Goal: Task Accomplishment & Management: Manage account settings

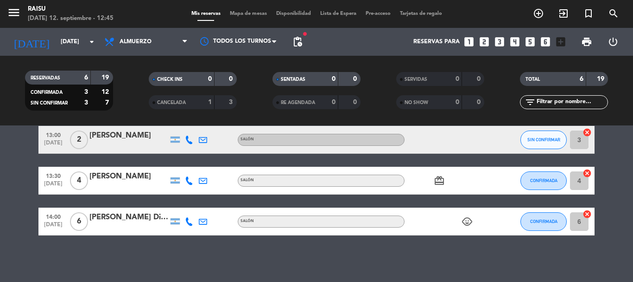
scroll to position [105, 0]
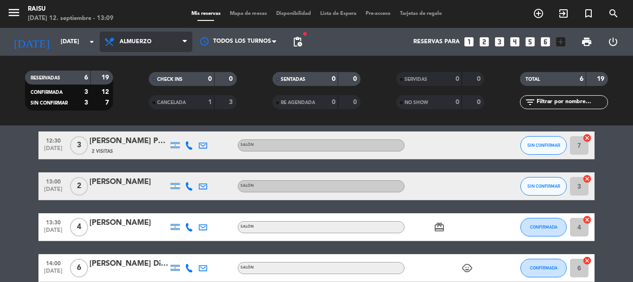
click at [170, 39] on span "Almuerzo" at bounding box center [146, 42] width 93 height 20
click at [150, 102] on div "menu Raisu [DATE] 12. septiembre - 13:09 Mis reservas Mapa de mesas Disponibili…" at bounding box center [316, 62] width 633 height 125
click at [150, 43] on span "Cena" at bounding box center [146, 42] width 93 height 20
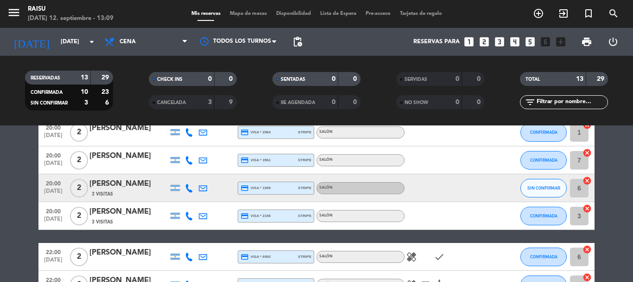
click at [0, 132] on bookings-row "20:00 [DATE] 3 [PERSON_NAME] credit_card visa * 2881 stripe Salón card_giftcard…" at bounding box center [316, 250] width 633 height 375
click at [297, 46] on span "pending_actions" at bounding box center [297, 41] width 11 height 11
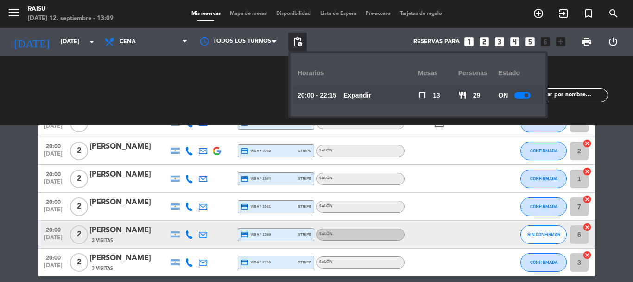
scroll to position [0, 0]
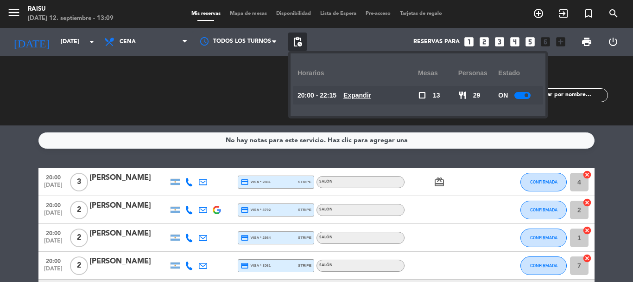
click at [525, 95] on div at bounding box center [523, 95] width 16 height 7
click at [587, 41] on span "print" at bounding box center [587, 41] width 11 height 11
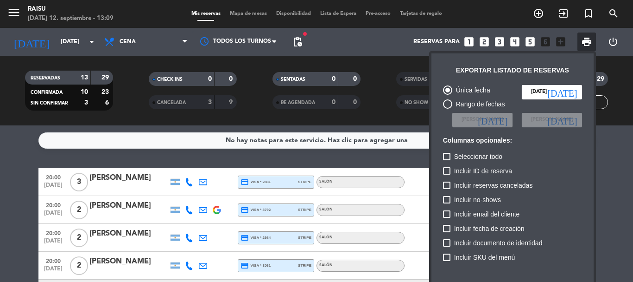
scroll to position [46, 0]
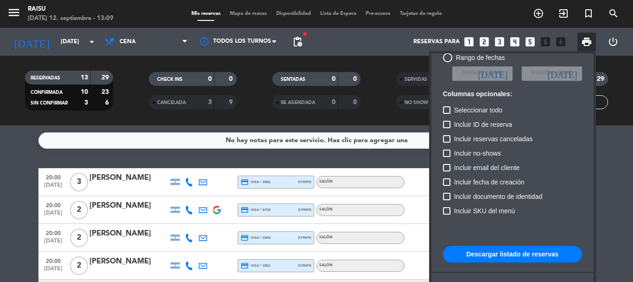
click at [516, 253] on button "Descargar listado de reservas" at bounding box center [512, 253] width 139 height 17
click at [0, 182] on div at bounding box center [316, 141] width 633 height 282
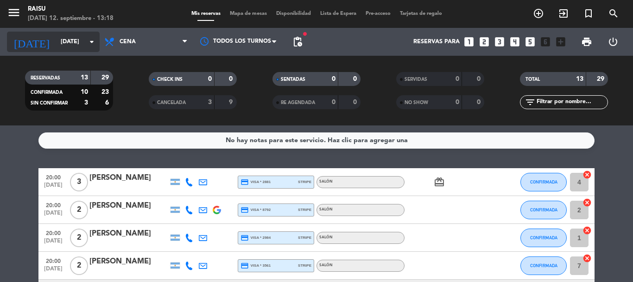
click at [89, 43] on icon "arrow_drop_down" at bounding box center [91, 41] width 11 height 11
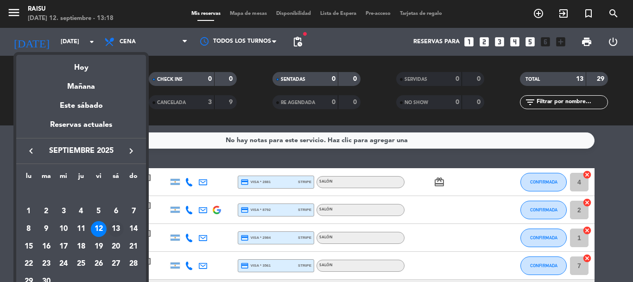
click at [118, 224] on div "13" at bounding box center [116, 229] width 16 height 16
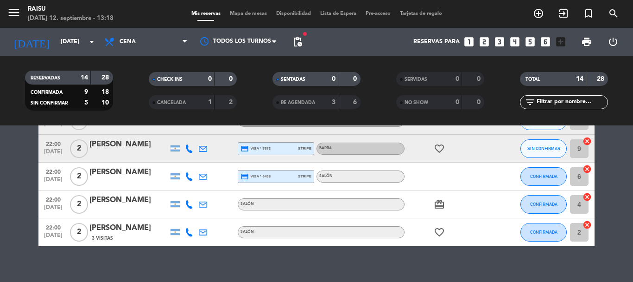
scroll to position [335, 0]
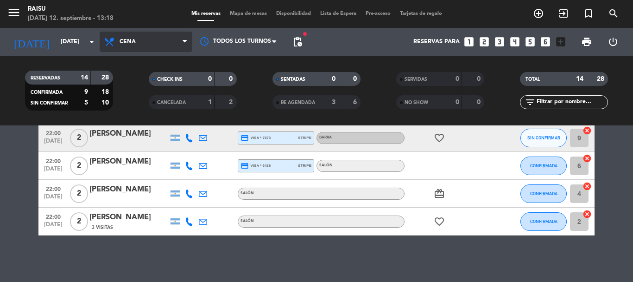
click at [159, 45] on span "Cena" at bounding box center [146, 42] width 93 height 20
click at [146, 83] on div "menu Raisu [DATE] 12. septiembre - 13:18 Mis reservas Mapa de mesas Disponibili…" at bounding box center [316, 62] width 633 height 125
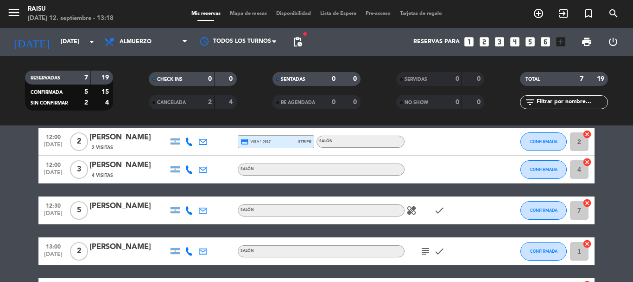
scroll to position [0, 0]
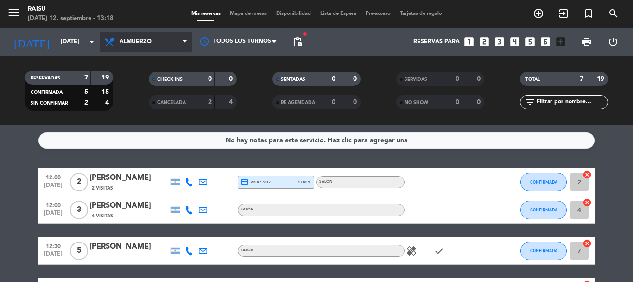
click at [146, 42] on span "Almuerzo" at bounding box center [136, 41] width 32 height 6
click at [136, 102] on div "menu Raisu [DATE] 12. septiembre - 13:18 Mis reservas Mapa de mesas Disponibili…" at bounding box center [316, 62] width 633 height 125
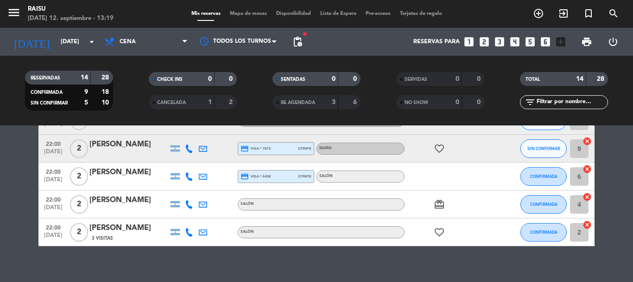
scroll to position [335, 0]
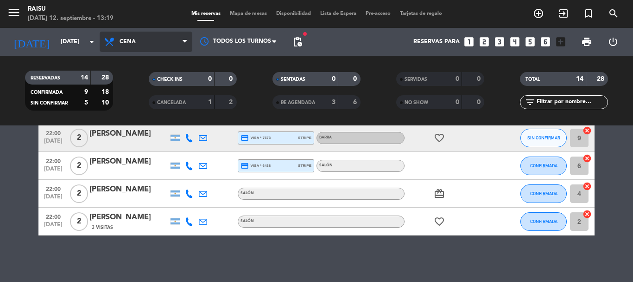
click at [161, 45] on span "Cena" at bounding box center [146, 42] width 93 height 20
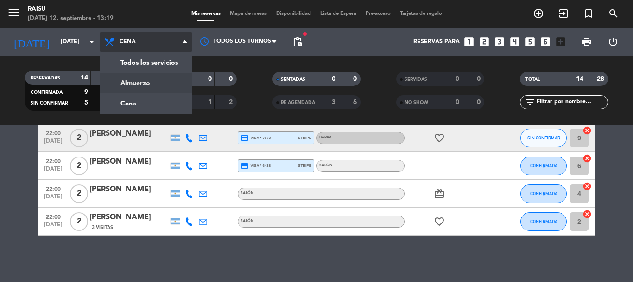
click at [144, 85] on div "menu Raisu [DATE] 12. septiembre - 13:19 Mis reservas Mapa de mesas Disponibili…" at bounding box center [316, 62] width 633 height 125
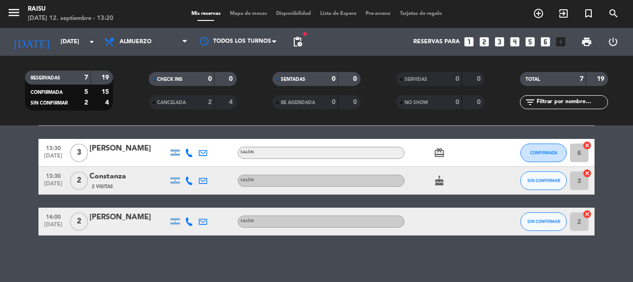
scroll to position [0, 0]
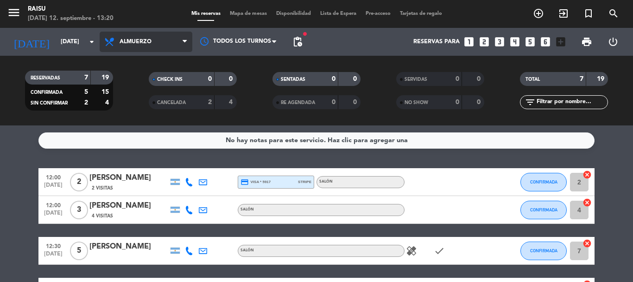
click at [144, 45] on span "Almuerzo" at bounding box center [136, 41] width 32 height 6
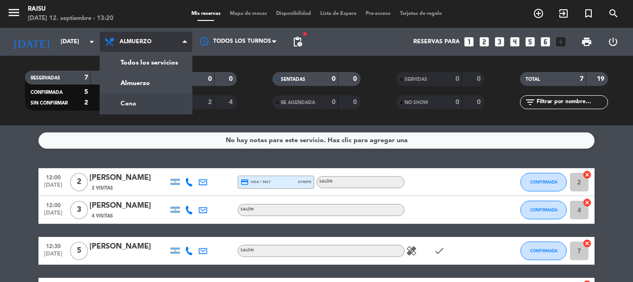
click at [128, 99] on div "menu Raisu [DATE] 12. septiembre - 13:20 Mis reservas Mapa de mesas Disponibili…" at bounding box center [316, 62] width 633 height 125
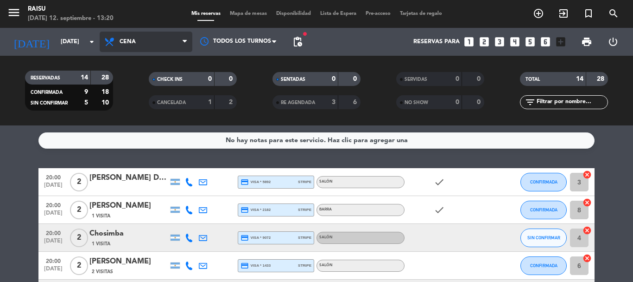
drag, startPoint x: 148, startPoint y: 45, endPoint x: 155, endPoint y: 62, distance: 17.7
click at [149, 45] on span "Cena" at bounding box center [146, 42] width 93 height 20
click at [149, 101] on div "menu Raisu [DATE] 12. septiembre - 13:20 Mis reservas Mapa de mesas Disponibili…" at bounding box center [316, 62] width 633 height 125
click at [145, 37] on span "Cena" at bounding box center [146, 42] width 93 height 20
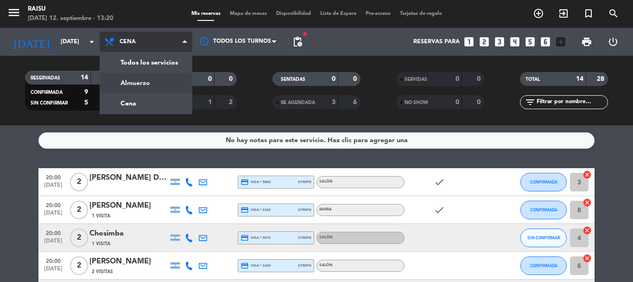
click at [142, 83] on div "menu Raisu [DATE] 12. septiembre - 13:20 Mis reservas Mapa de mesas Disponibili…" at bounding box center [316, 62] width 633 height 125
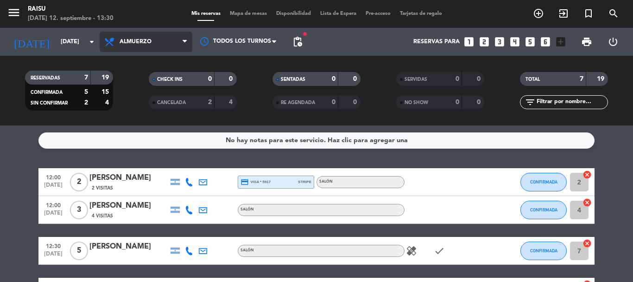
click at [134, 43] on span "Almuerzo" at bounding box center [136, 41] width 32 height 6
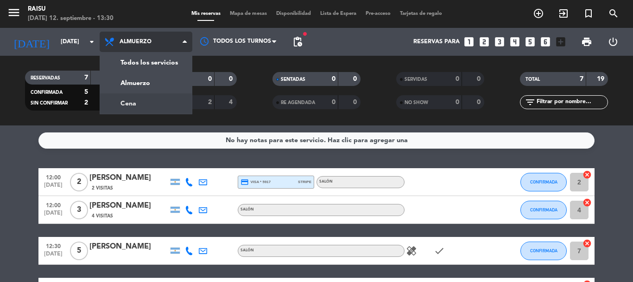
click at [136, 98] on div "menu Raisu [DATE] 12. septiembre - 13:30 Mis reservas Mapa de mesas Disponibili…" at bounding box center [316, 62] width 633 height 125
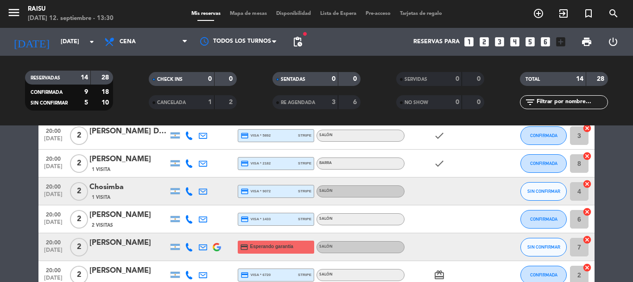
scroll to position [93, 0]
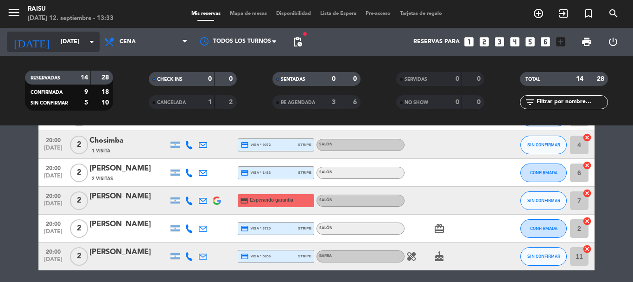
click at [79, 45] on input "[DATE]" at bounding box center [95, 42] width 78 height 16
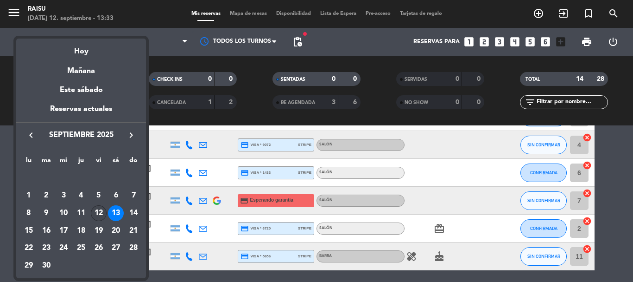
click at [95, 212] on div "12" at bounding box center [99, 213] width 16 height 16
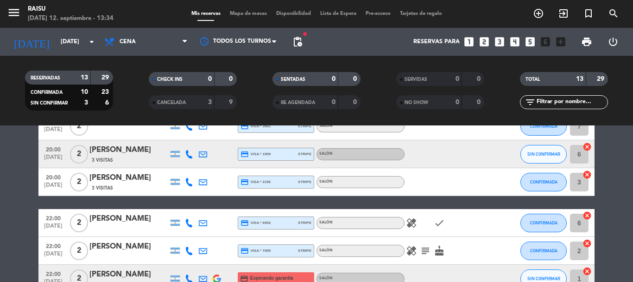
scroll to position [186, 0]
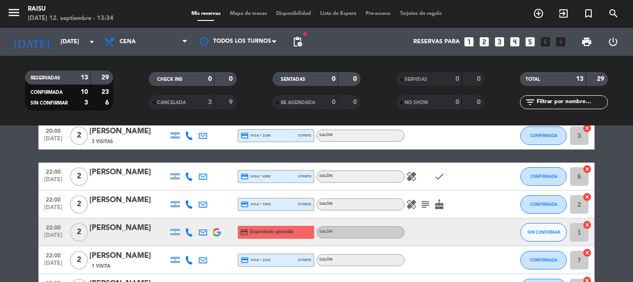
click at [416, 179] on icon "healing" at bounding box center [411, 176] width 11 height 11
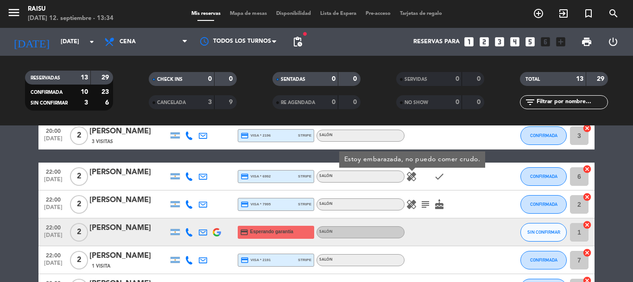
click at [412, 199] on icon "healing" at bounding box center [411, 203] width 11 height 11
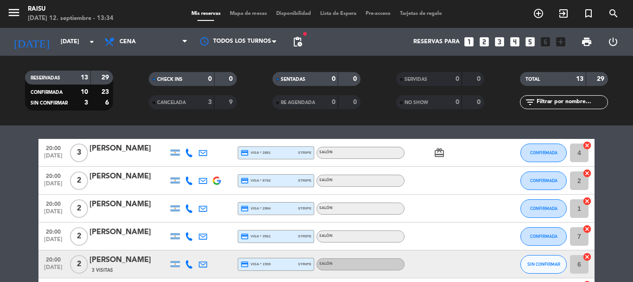
scroll to position [0, 0]
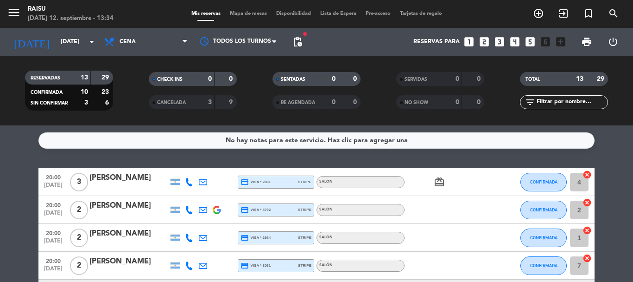
click at [187, 180] on icon at bounding box center [189, 182] width 8 height 8
click at [186, 163] on span "Copiar" at bounding box center [182, 166] width 19 height 10
click at [189, 212] on icon at bounding box center [189, 209] width 8 height 8
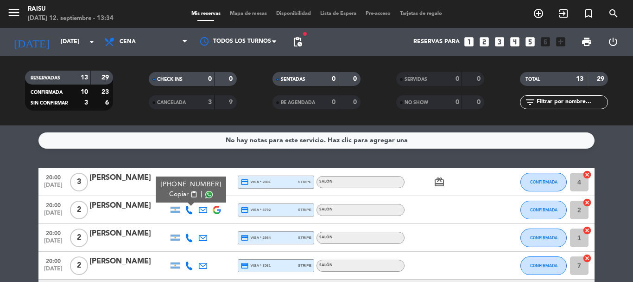
click at [185, 194] on span "Copiar" at bounding box center [178, 194] width 19 height 10
click at [188, 236] on icon at bounding box center [189, 237] width 8 height 8
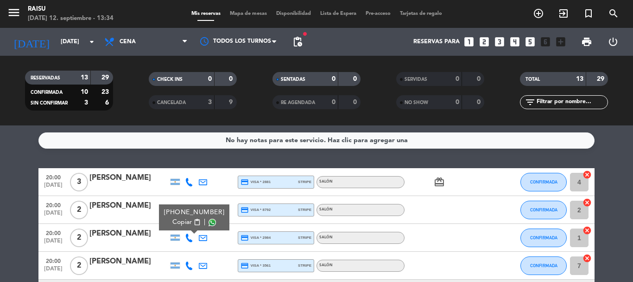
click at [187, 220] on span "Copiar" at bounding box center [182, 222] width 19 height 10
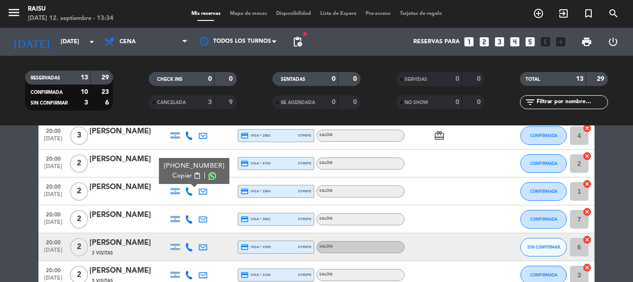
scroll to position [93, 0]
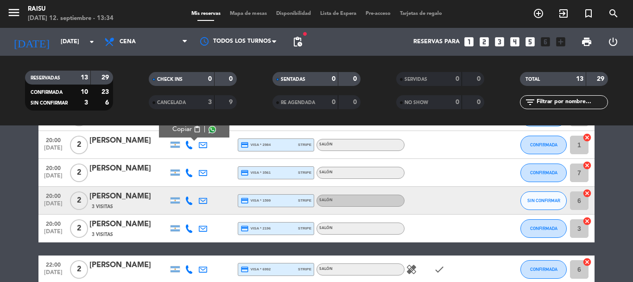
click at [188, 175] on icon at bounding box center [189, 172] width 8 height 8
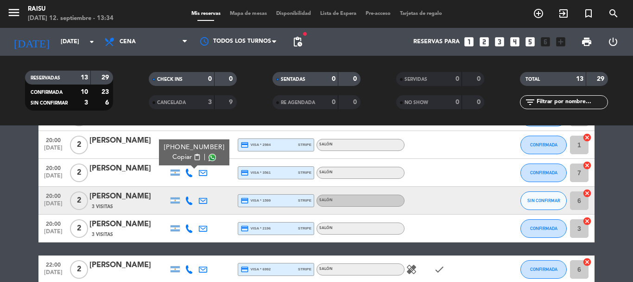
click at [189, 160] on button "Copiar content_paste" at bounding box center [187, 157] width 28 height 10
click at [189, 201] on icon at bounding box center [189, 200] width 8 height 8
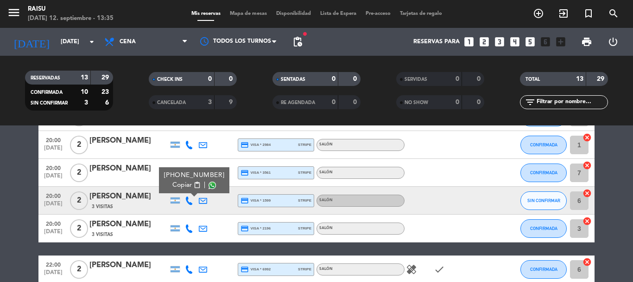
click at [188, 183] on button "Copiar content_paste" at bounding box center [187, 185] width 28 height 10
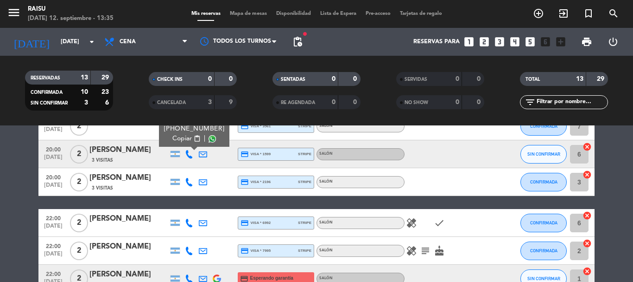
click at [189, 179] on icon at bounding box center [189, 182] width 8 height 8
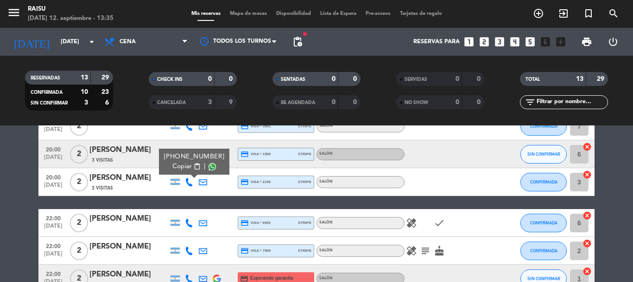
click at [182, 165] on span "Copiar" at bounding box center [182, 166] width 19 height 10
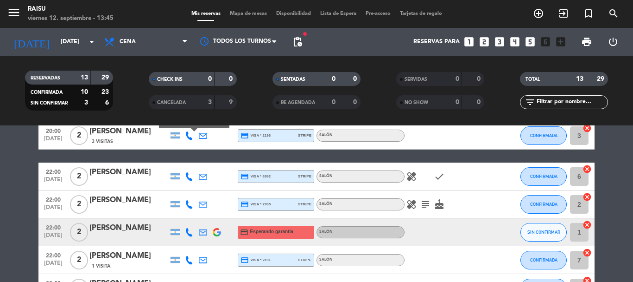
click at [191, 177] on icon at bounding box center [189, 176] width 8 height 8
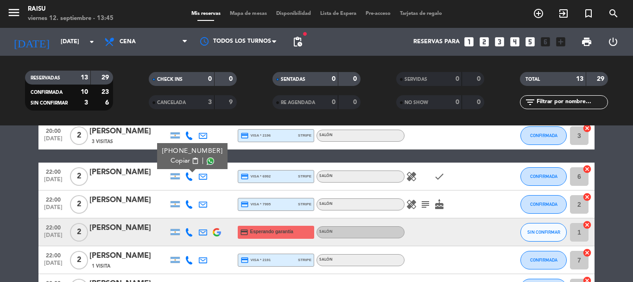
click at [187, 160] on button "Copiar content_paste" at bounding box center [185, 161] width 28 height 10
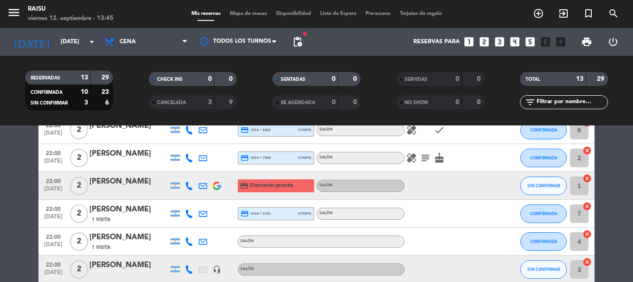
click at [190, 154] on icon at bounding box center [189, 158] width 8 height 8
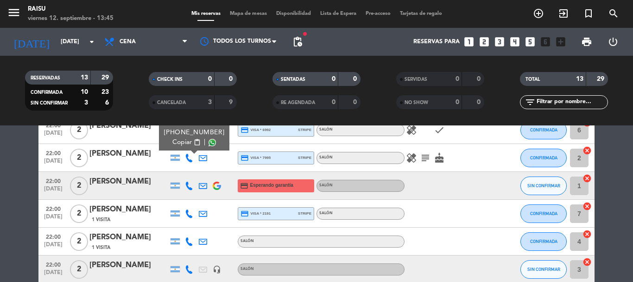
click at [186, 142] on span "Copiar" at bounding box center [182, 142] width 19 height 10
click at [188, 183] on icon at bounding box center [189, 185] width 8 height 8
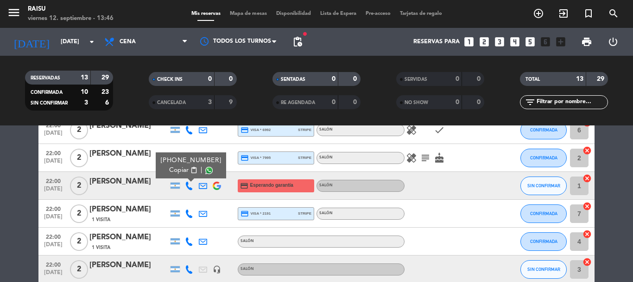
click at [187, 166] on span "Copiar" at bounding box center [178, 170] width 19 height 10
click at [187, 213] on icon at bounding box center [189, 213] width 8 height 8
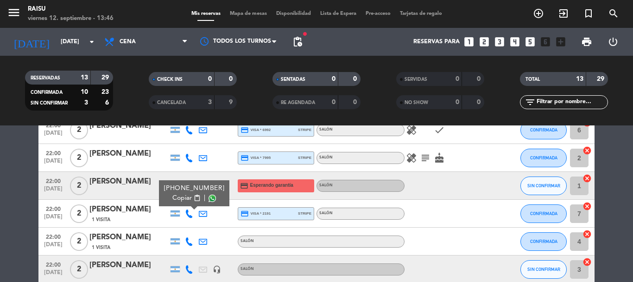
click at [187, 192] on div "[PHONE_NUMBER]" at bounding box center [194, 188] width 61 height 10
click at [185, 196] on span "Copiar" at bounding box center [182, 198] width 19 height 10
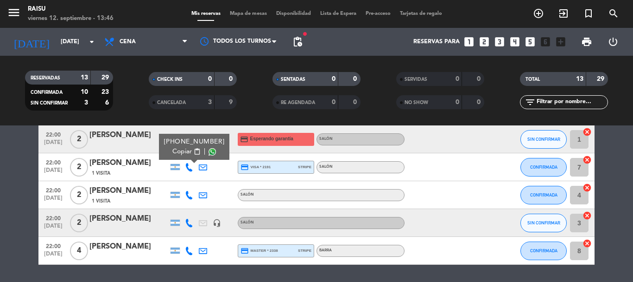
click at [188, 195] on icon at bounding box center [189, 195] width 8 height 8
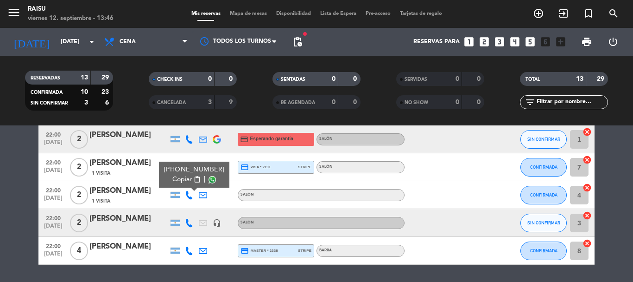
click at [194, 181] on span "content_paste" at bounding box center [197, 179] width 7 height 7
click at [189, 219] on icon at bounding box center [189, 222] width 8 height 8
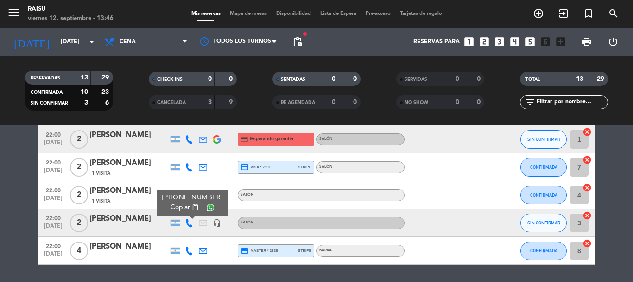
click at [192, 208] on span "content_paste" at bounding box center [195, 207] width 7 height 7
click at [189, 250] on icon at bounding box center [189, 250] width 8 height 8
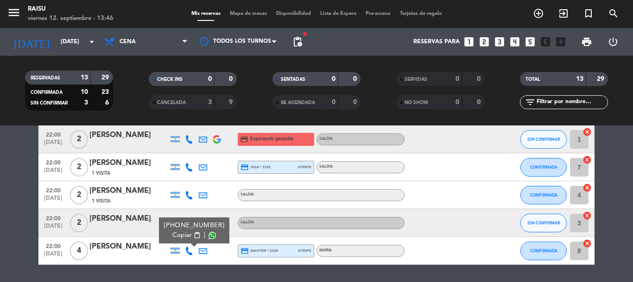
click at [188, 231] on button "Copiar content_paste" at bounding box center [187, 235] width 28 height 10
click at [197, 38] on div at bounding box center [238, 41] width 93 height 21
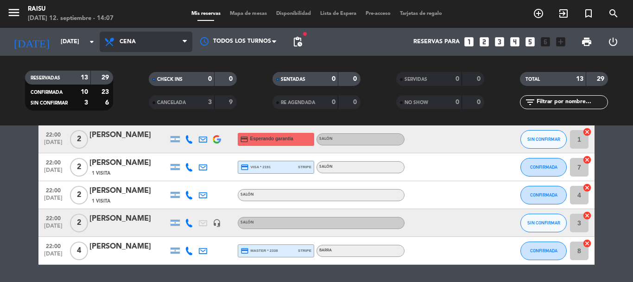
click at [184, 39] on icon at bounding box center [185, 41] width 4 height 7
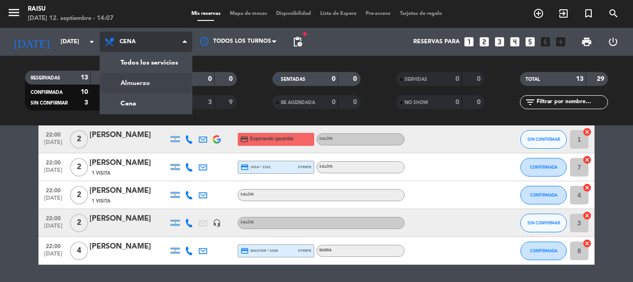
click at [150, 81] on div "menu Raisu [DATE] 12. septiembre - 14:07 Mis reservas Mapa de mesas Disponibili…" at bounding box center [316, 62] width 633 height 125
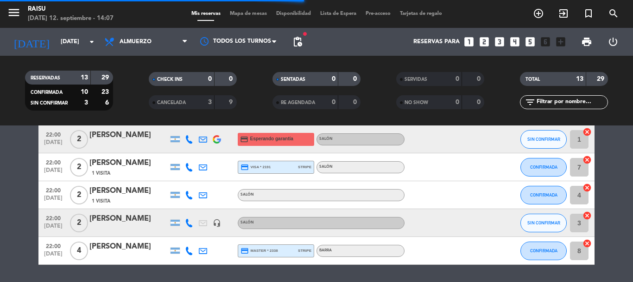
scroll to position [152, 0]
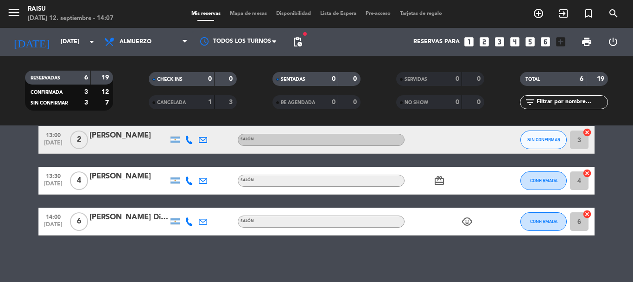
click at [184, 219] on div at bounding box center [189, 220] width 14 height 27
click at [186, 221] on icon at bounding box center [189, 221] width 8 height 8
click at [178, 206] on span "Copiar" at bounding box center [182, 206] width 19 height 10
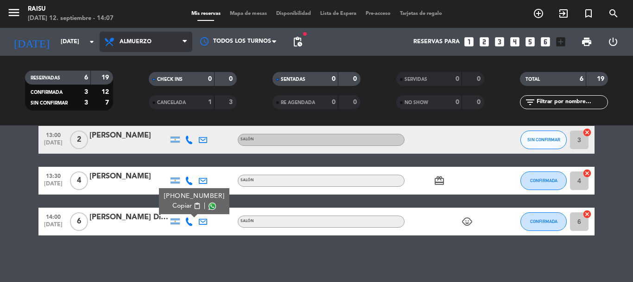
click at [185, 36] on span "Almuerzo" at bounding box center [146, 42] width 93 height 20
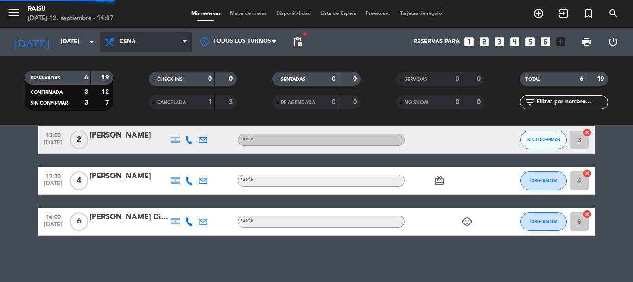
click at [162, 100] on div "menu Raisu [DATE] 12. septiembre - 14:07 Mis reservas Mapa de mesas Disponibili…" at bounding box center [316, 62] width 633 height 125
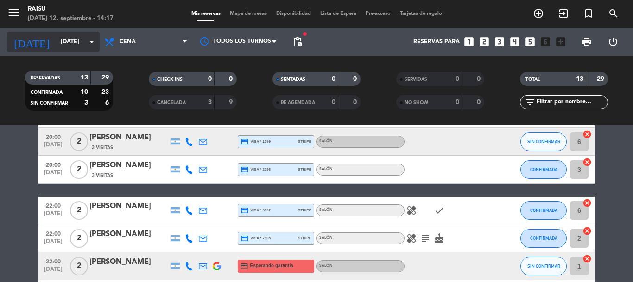
click at [87, 42] on icon "arrow_drop_down" at bounding box center [91, 41] width 11 height 11
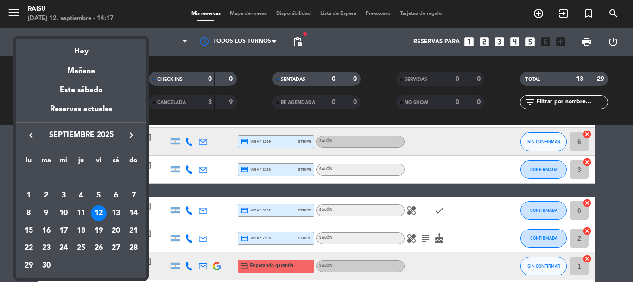
click at [295, 39] on div at bounding box center [316, 141] width 633 height 282
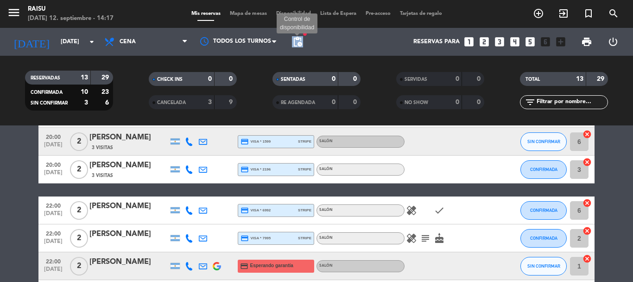
click at [295, 39] on span "pending_actions" at bounding box center [297, 41] width 11 height 11
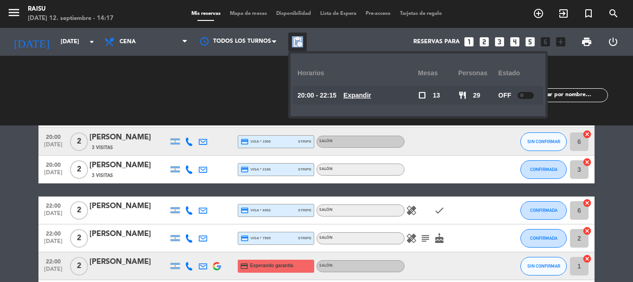
click at [296, 39] on span "pending_actions" at bounding box center [297, 41] width 11 height 11
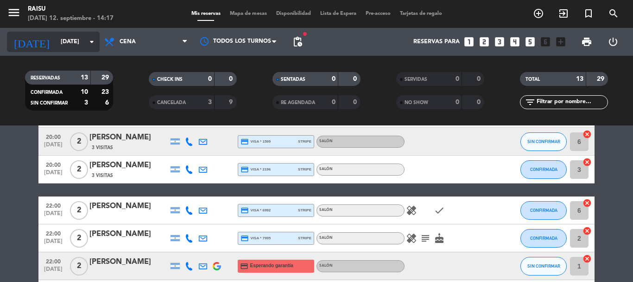
click at [77, 45] on input "[DATE]" at bounding box center [95, 42] width 78 height 16
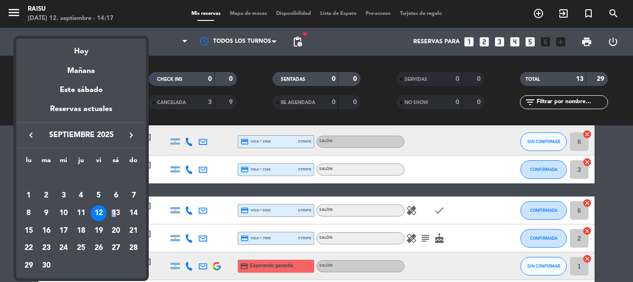
click at [115, 213] on div "13" at bounding box center [116, 213] width 16 height 16
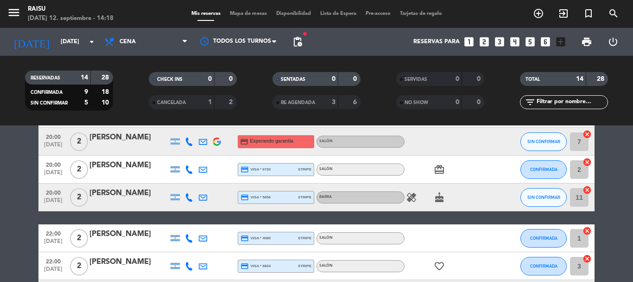
click at [299, 47] on span "pending_actions" at bounding box center [297, 41] width 19 height 19
click at [300, 44] on span "pending_actions" at bounding box center [297, 41] width 11 height 11
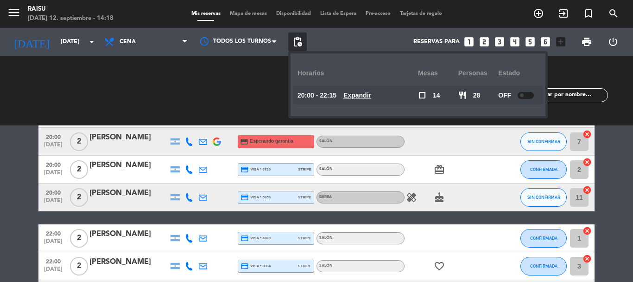
drag, startPoint x: 528, startPoint y: 97, endPoint x: 522, endPoint y: 99, distance: 6.0
click at [528, 97] on div at bounding box center [526, 95] width 16 height 7
click at [140, 43] on span "Cena" at bounding box center [146, 42] width 93 height 20
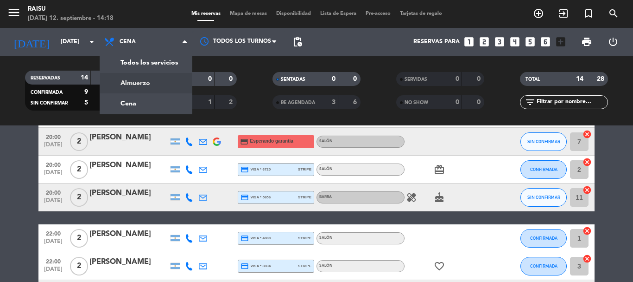
click at [134, 90] on div "menu Raisu [DATE] 12. septiembre - 14:18 Mis reservas Mapa de mesas Disponibili…" at bounding box center [316, 62] width 633 height 125
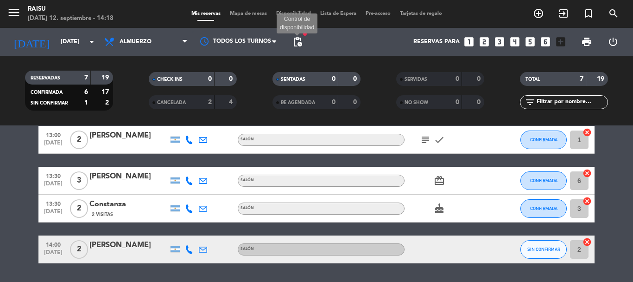
click at [298, 38] on span "pending_actions" at bounding box center [297, 41] width 11 height 11
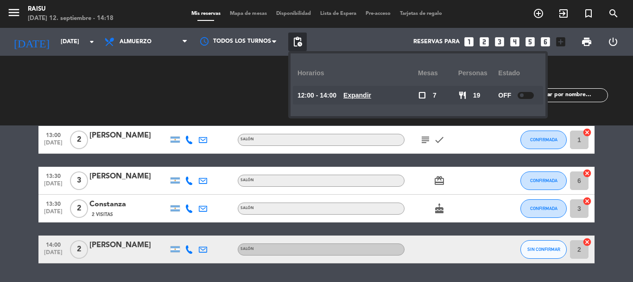
click at [527, 96] on div at bounding box center [526, 95] width 16 height 7
click at [84, 46] on input "[DATE]" at bounding box center [95, 42] width 78 height 16
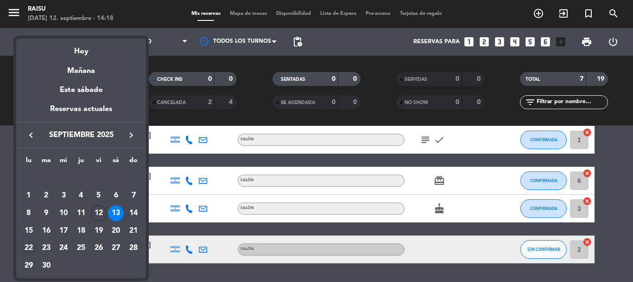
click at [29, 249] on div "22" at bounding box center [29, 248] width 16 height 16
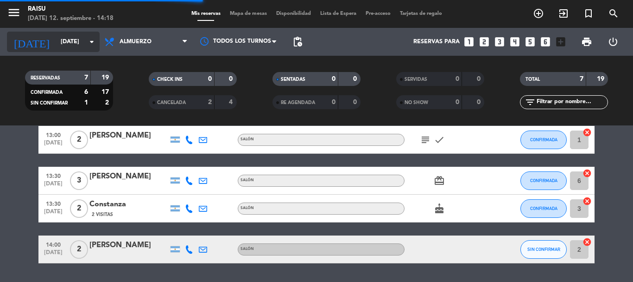
scroll to position [0, 0]
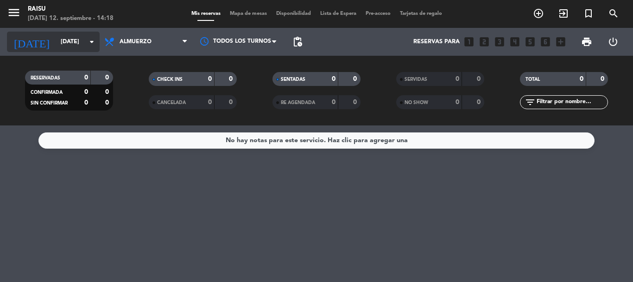
click at [75, 43] on input "[DATE]" at bounding box center [95, 42] width 78 height 16
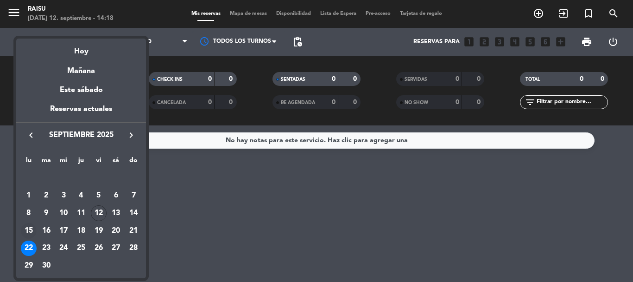
click at [29, 228] on div "15" at bounding box center [29, 231] width 16 height 16
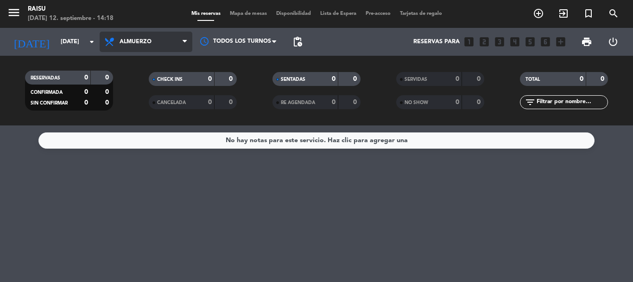
click at [154, 45] on span "Almuerzo" at bounding box center [146, 42] width 93 height 20
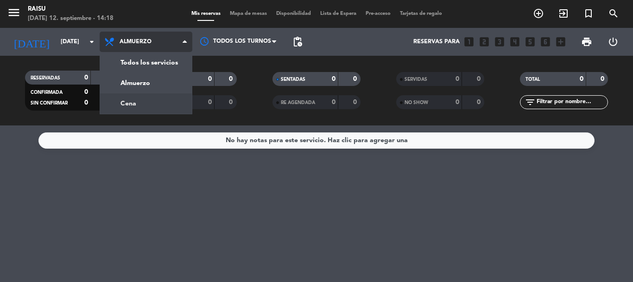
click at [141, 99] on div "menu Raisu [DATE] 12. septiembre - 14:18 Mis reservas Mapa de mesas Disponibili…" at bounding box center [316, 62] width 633 height 125
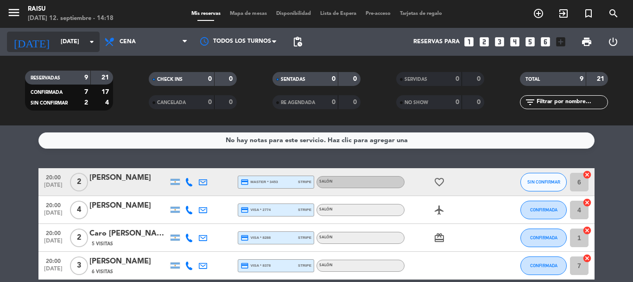
click at [78, 47] on input "[DATE]" at bounding box center [95, 42] width 78 height 16
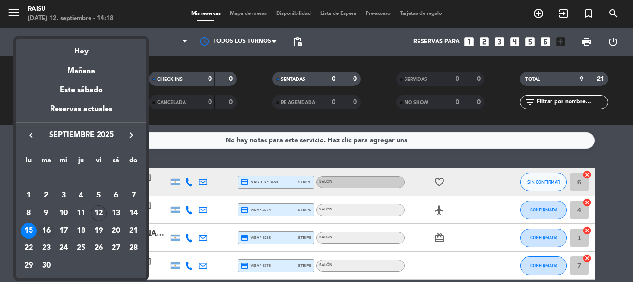
click at [47, 230] on div "16" at bounding box center [46, 231] width 16 height 16
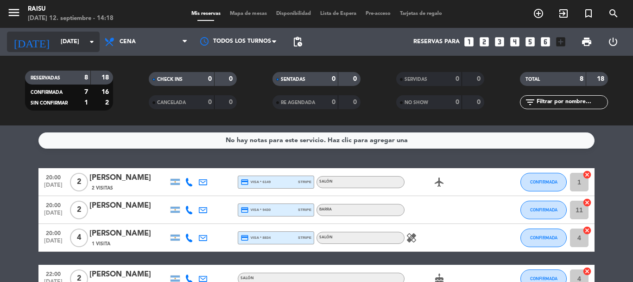
click at [90, 50] on input "[DATE]" at bounding box center [95, 42] width 78 height 16
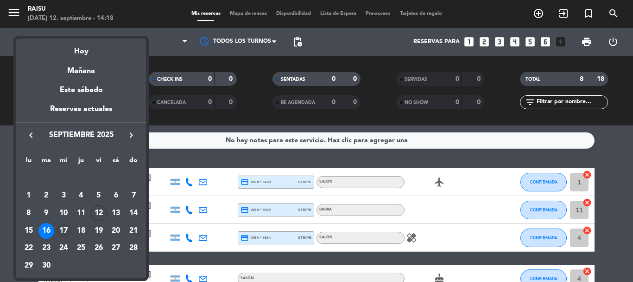
click at [64, 229] on div "17" at bounding box center [64, 231] width 16 height 16
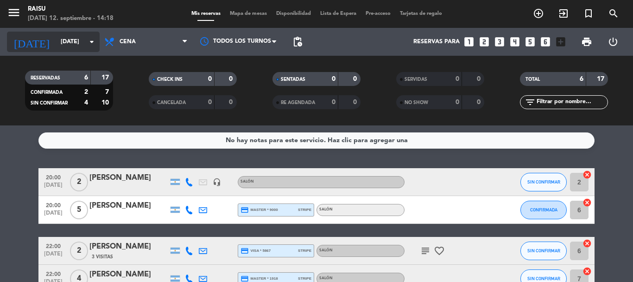
click at [87, 43] on icon "arrow_drop_down" at bounding box center [91, 41] width 11 height 11
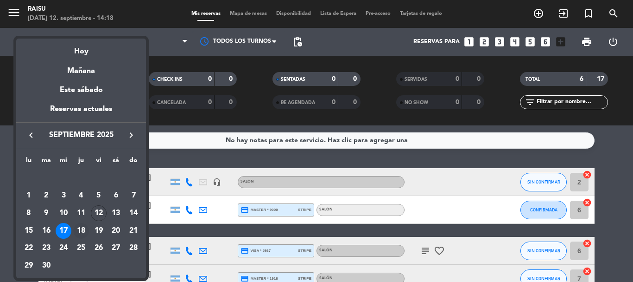
click at [81, 228] on div "18" at bounding box center [81, 231] width 16 height 16
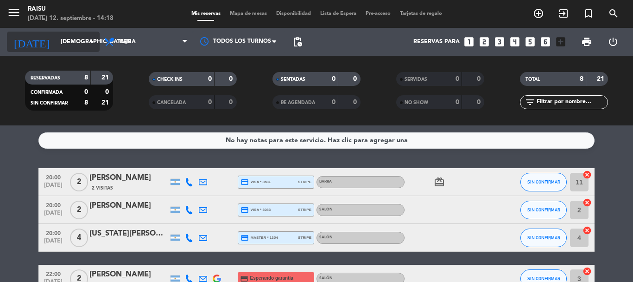
click at [95, 43] on icon "arrow_drop_down" at bounding box center [91, 41] width 11 height 11
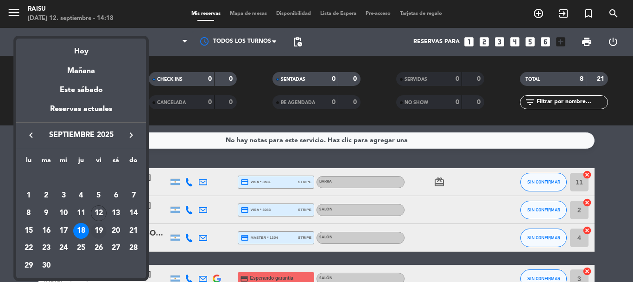
click at [98, 233] on div "19" at bounding box center [99, 231] width 16 height 16
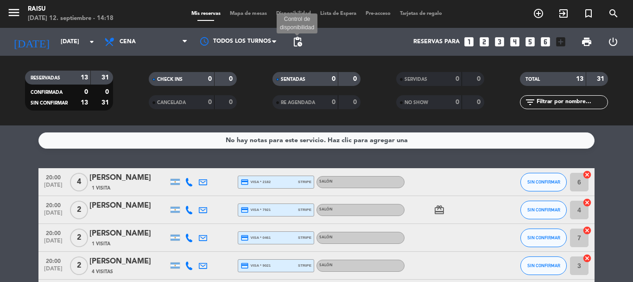
click at [300, 42] on span "pending_actions" at bounding box center [297, 41] width 11 height 11
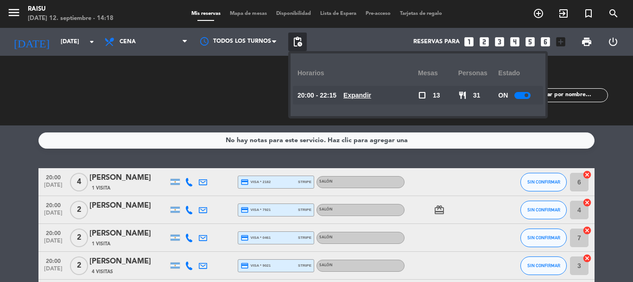
drag, startPoint x: 526, startPoint y: 94, endPoint x: 446, endPoint y: 98, distance: 80.3
click at [526, 95] on span at bounding box center [527, 95] width 4 height 4
click at [83, 41] on input "[DATE]" at bounding box center [95, 42] width 78 height 16
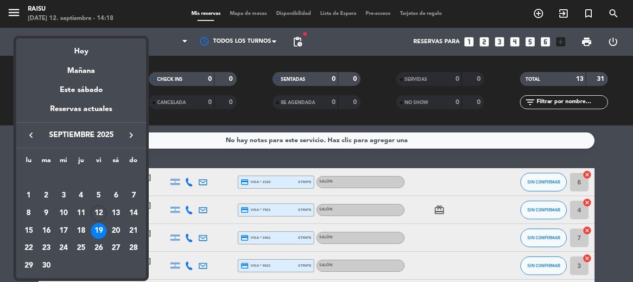
click at [116, 232] on div "20" at bounding box center [116, 231] width 16 height 16
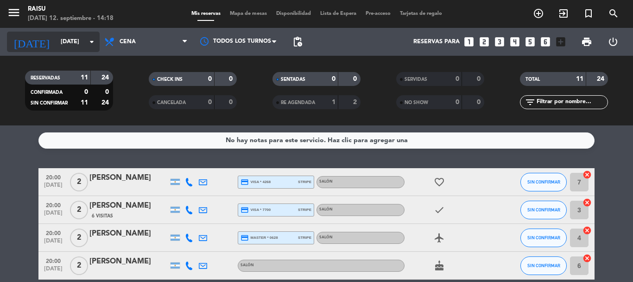
click at [83, 45] on input "[DATE]" at bounding box center [95, 42] width 78 height 16
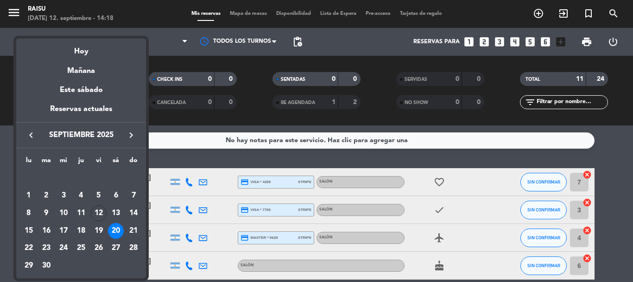
click at [157, 39] on div at bounding box center [316, 141] width 633 height 282
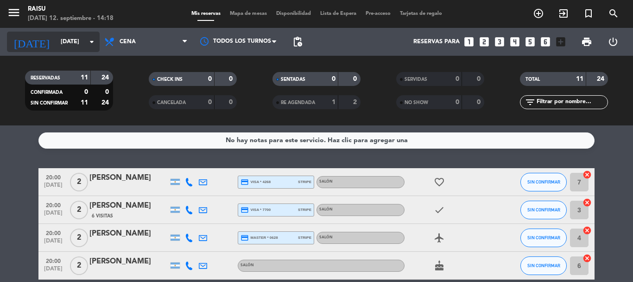
click at [90, 39] on icon "arrow_drop_down" at bounding box center [91, 41] width 11 height 11
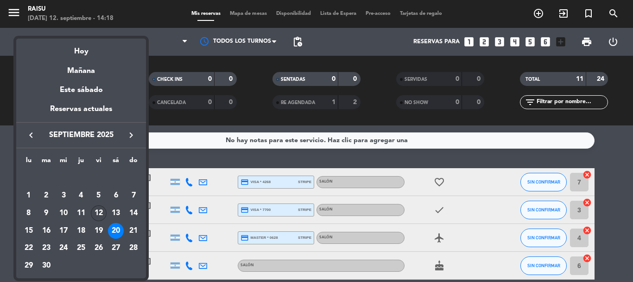
click at [98, 212] on div "12" at bounding box center [99, 213] width 16 height 16
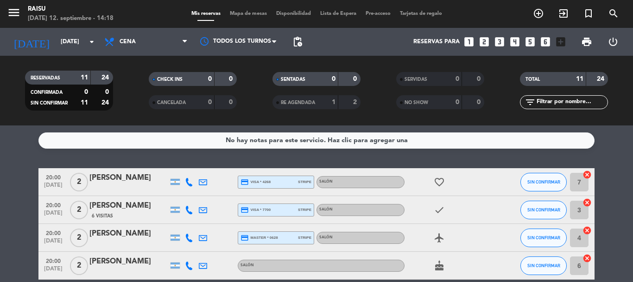
type input "[DATE]"
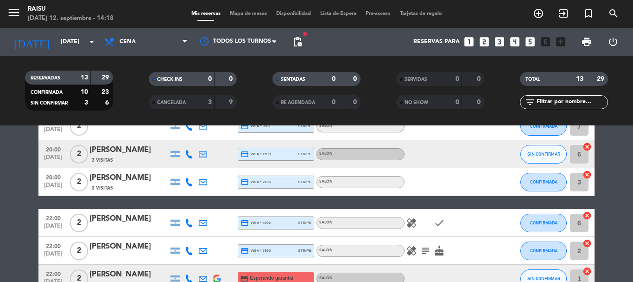
scroll to position [232, 0]
